Goal: Find specific page/section: Find specific page/section

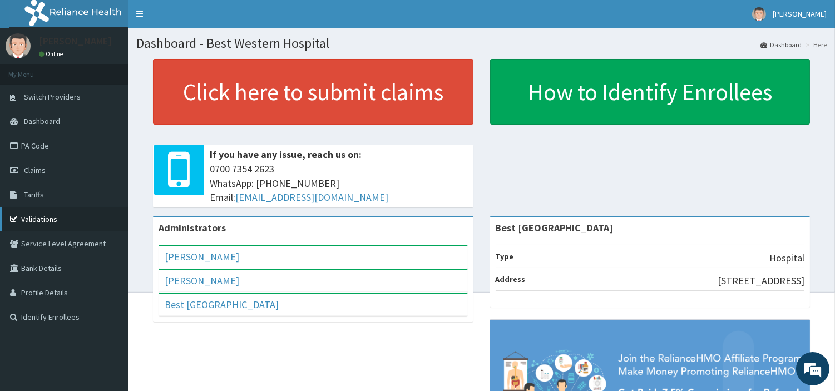
click at [58, 219] on link "Validations" at bounding box center [64, 219] width 128 height 24
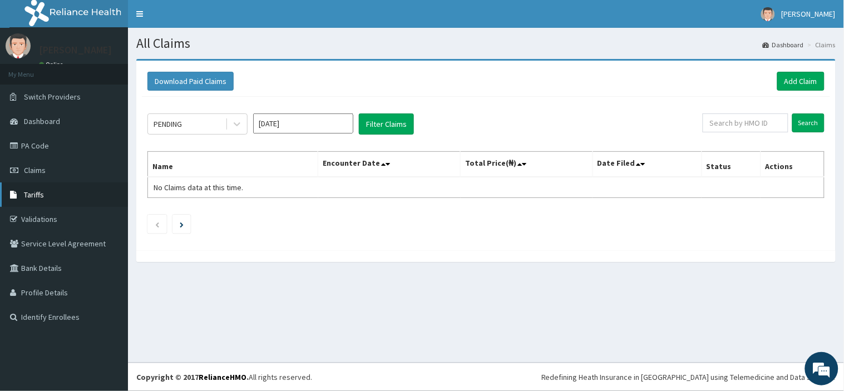
click at [30, 192] on span "Tariffs" at bounding box center [34, 195] width 20 height 10
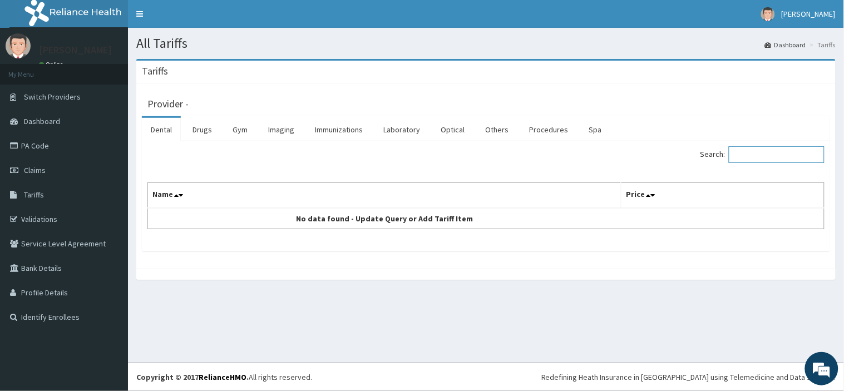
click at [742, 151] on input "Search:" at bounding box center [777, 154] width 96 height 17
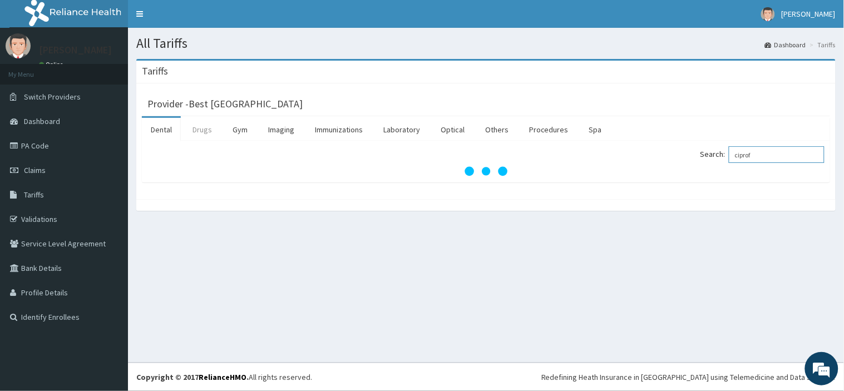
type input "ciprof"
click at [206, 129] on link "Drugs" at bounding box center [202, 129] width 37 height 23
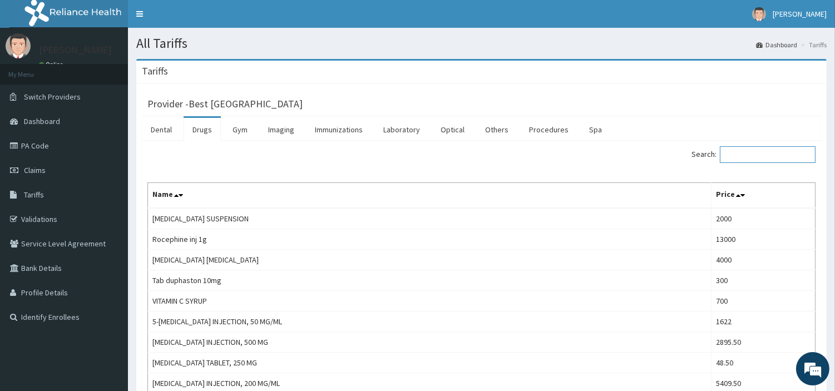
click at [748, 155] on input "Search:" at bounding box center [768, 154] width 96 height 17
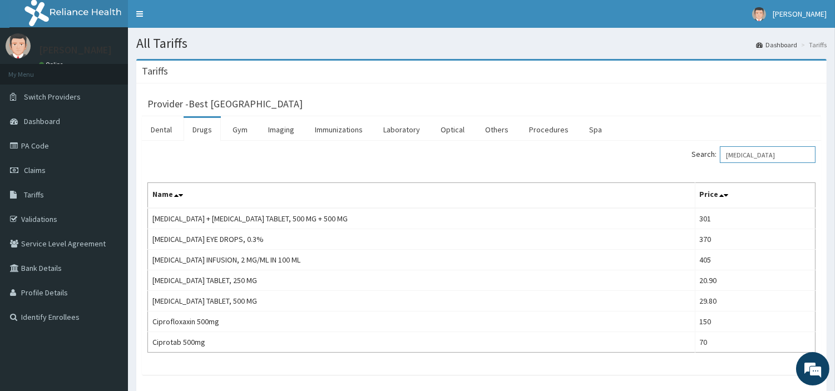
type input "cipro"
click at [55, 149] on link "PA Code" at bounding box center [64, 146] width 128 height 24
